Goal: Obtain resource: Obtain resource

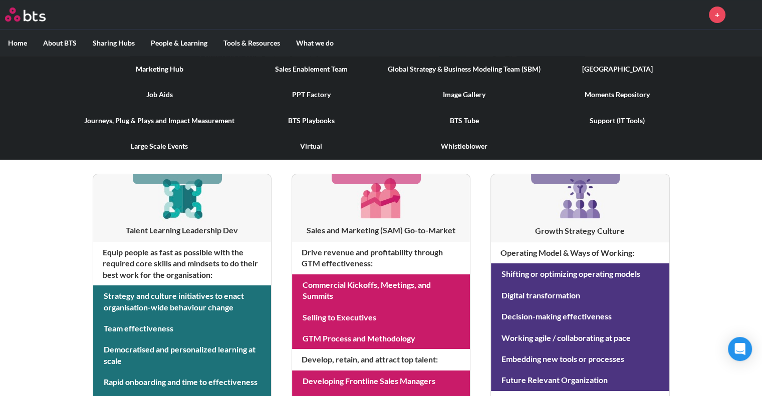
scroll to position [60, 0]
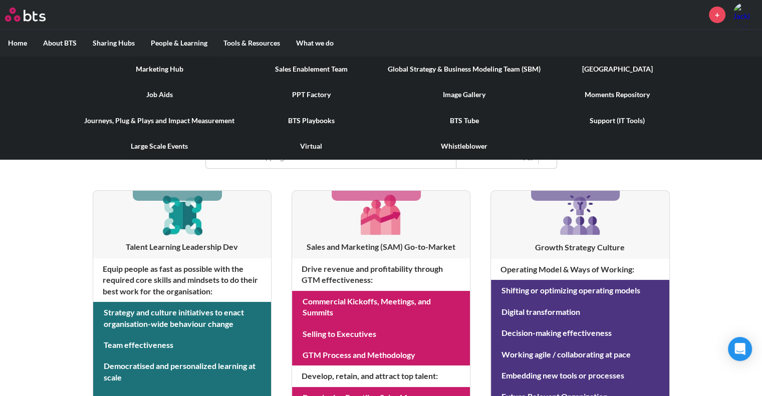
click at [316, 94] on link "PPT Factory" at bounding box center [310, 95] width 137 height 26
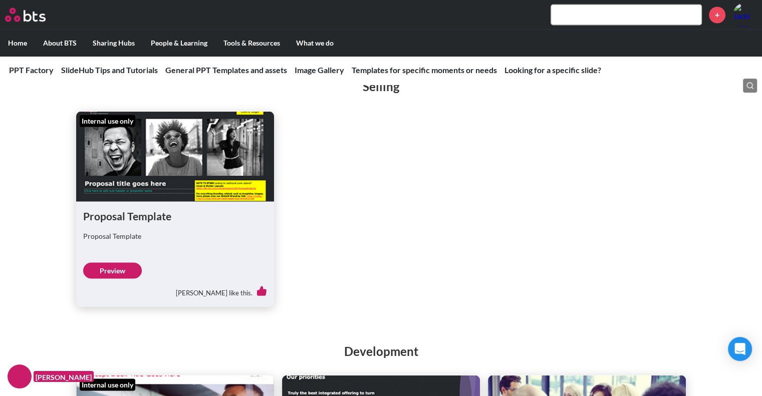
scroll to position [1753, 0]
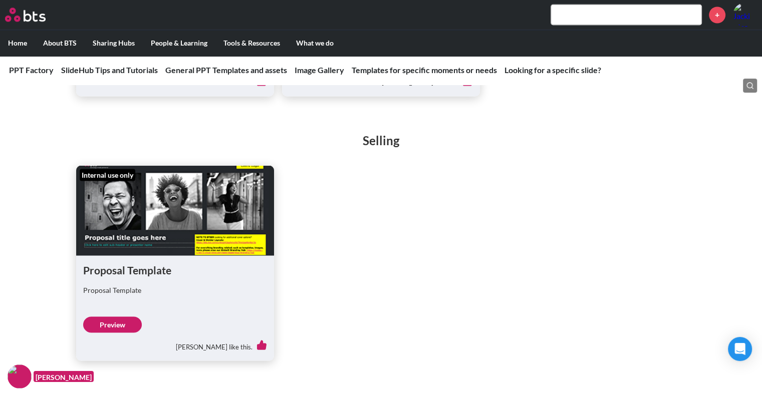
click at [128, 320] on link "Preview" at bounding box center [112, 325] width 59 height 16
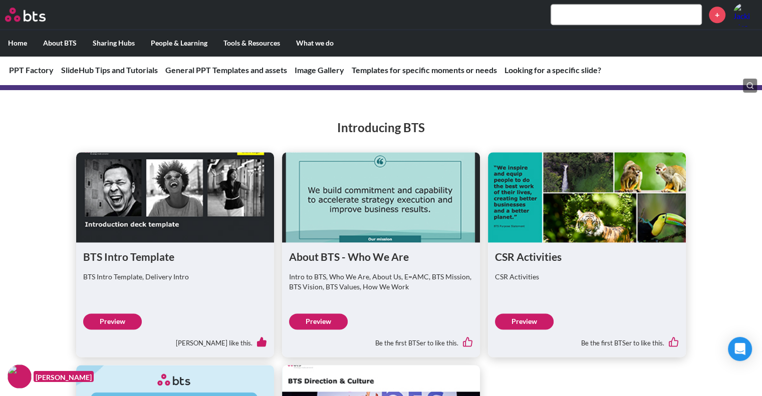
scroll to position [1302, 0]
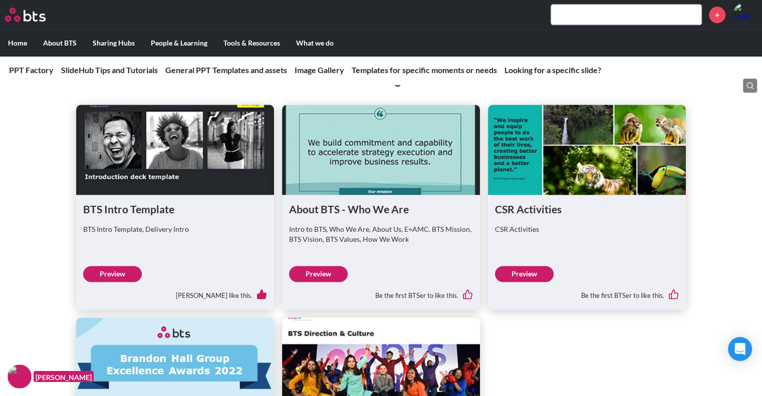
click at [110, 276] on link "Preview" at bounding box center [112, 274] width 59 height 16
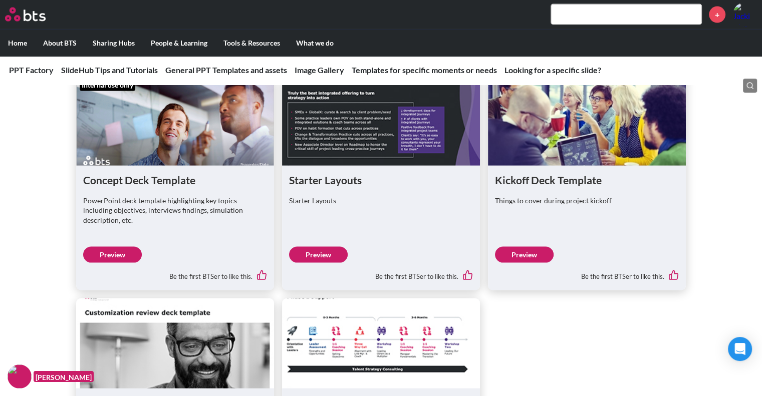
scroll to position [2054, 0]
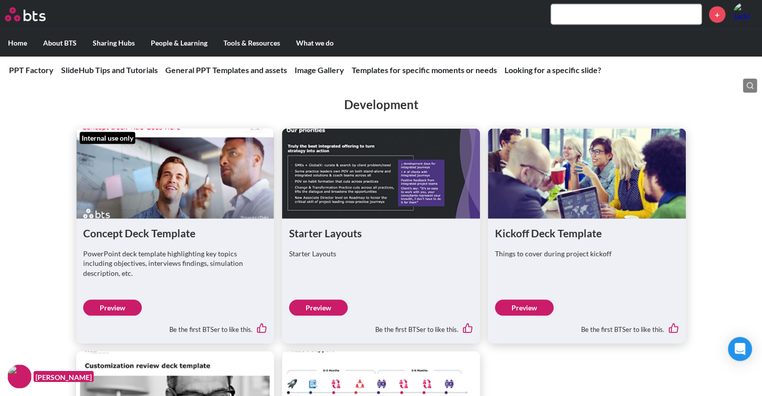
click at [316, 300] on link "Preview" at bounding box center [318, 308] width 59 height 16
